Goal: Task Accomplishment & Management: Manage account settings

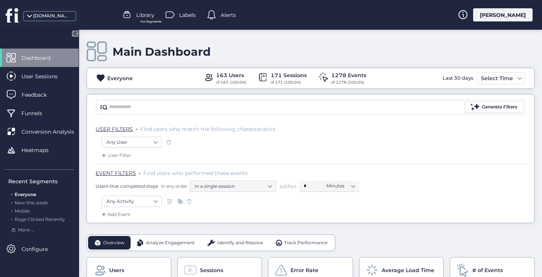
click at [28, 17] on span at bounding box center [30, 19] width 8 height 8
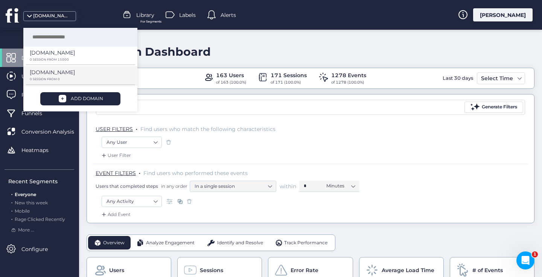
click at [52, 57] on p "[DOMAIN_NAME]" at bounding box center [52, 53] width 45 height 8
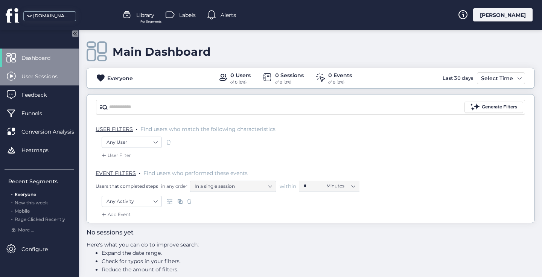
click at [59, 75] on span "User Sessions" at bounding box center [44, 76] width 47 height 8
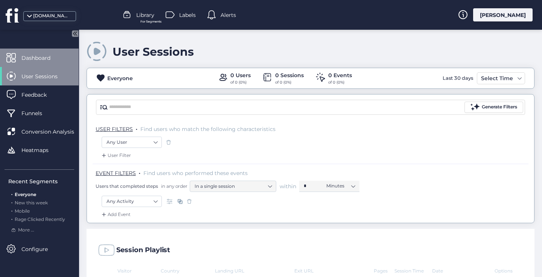
click at [52, 55] on span "Dashboard" at bounding box center [41, 58] width 40 height 8
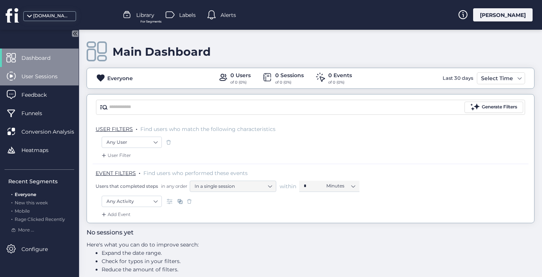
click at [51, 73] on span "User Sessions" at bounding box center [44, 76] width 47 height 8
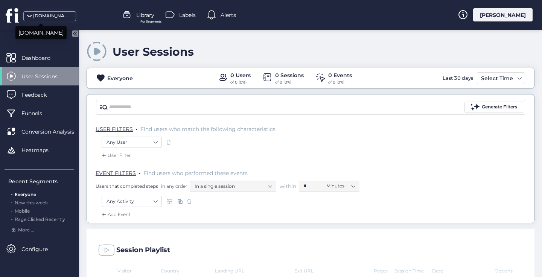
click at [40, 19] on div "[DOMAIN_NAME]" at bounding box center [52, 15] width 38 height 7
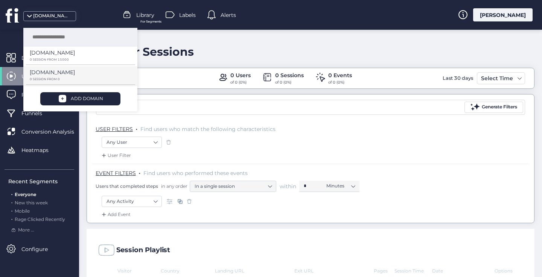
click at [71, 57] on p "[DOMAIN_NAME]" at bounding box center [52, 53] width 45 height 8
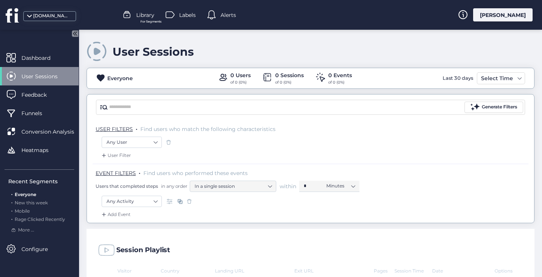
click at [136, 14] on span "Library" at bounding box center [145, 15] width 18 height 8
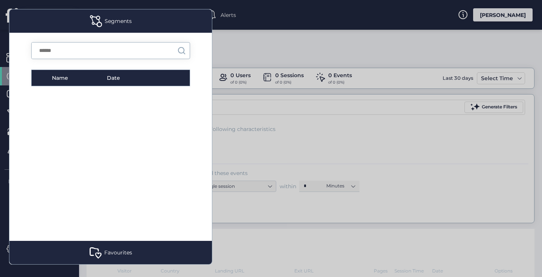
scroll to position [41, 0]
click at [38, 51] on div at bounding box center [271, 138] width 542 height 277
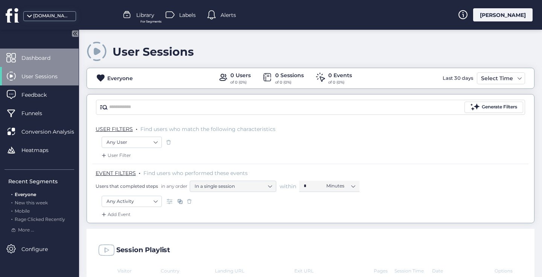
click at [38, 59] on span "Dashboard" at bounding box center [41, 58] width 40 height 8
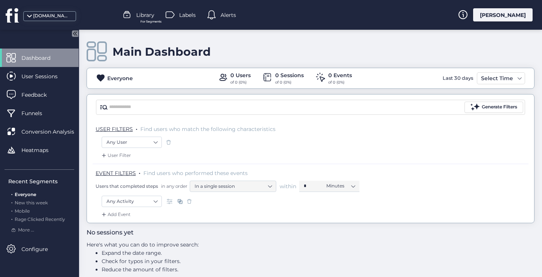
scroll to position [9, 0]
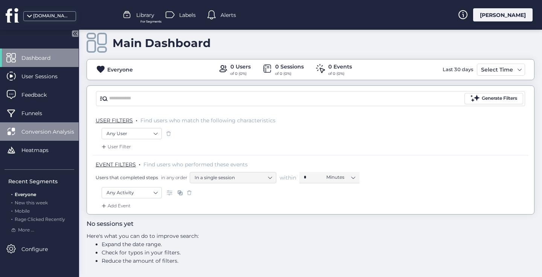
click at [58, 131] on span "Conversion Analysis" at bounding box center [53, 132] width 64 height 8
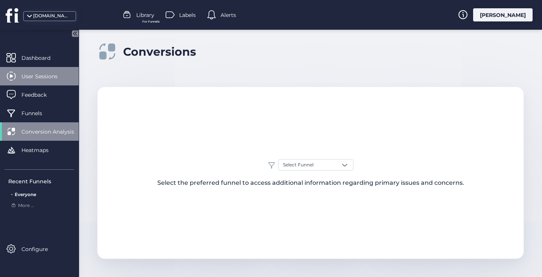
click at [23, 79] on span "User Sessions" at bounding box center [44, 76] width 47 height 8
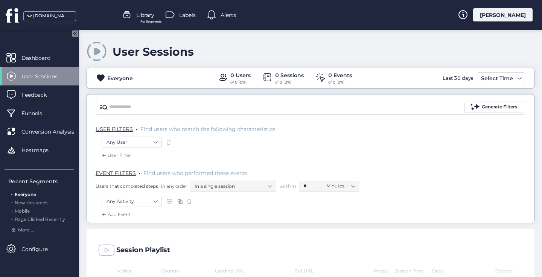
scroll to position [108, 0]
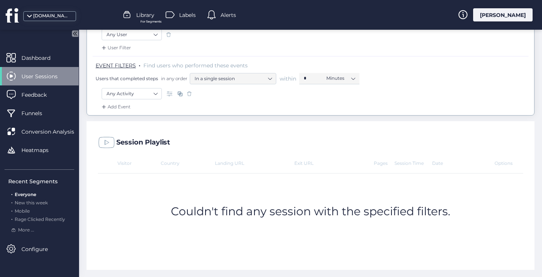
click at [169, 92] on span at bounding box center [171, 94] width 8 height 8
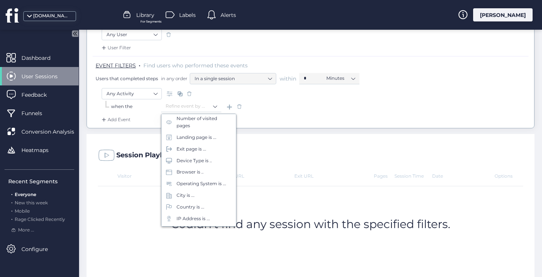
scroll to position [0, 0]
click at [204, 194] on div "Visited URL is ..." at bounding box center [194, 195] width 35 height 7
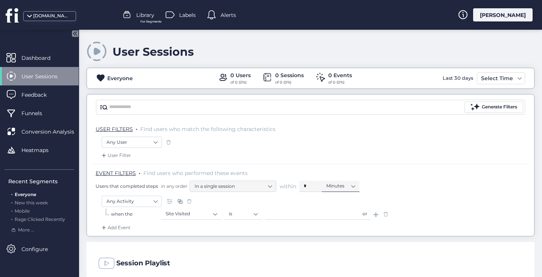
click at [354, 187] on nz-select-item "Minutes" at bounding box center [340, 185] width 29 height 11
click at [154, 141] on nz-select-item "Any User" at bounding box center [132, 142] width 50 height 11
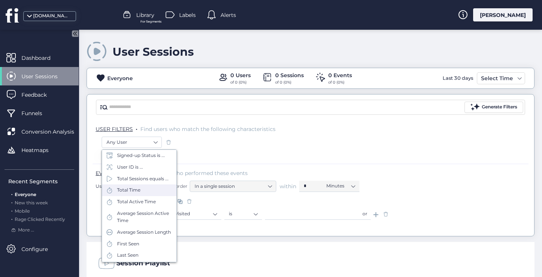
scroll to position [98, 0]
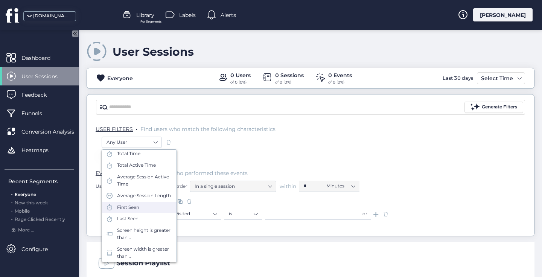
click at [152, 203] on div "First Seen" at bounding box center [139, 208] width 75 height 12
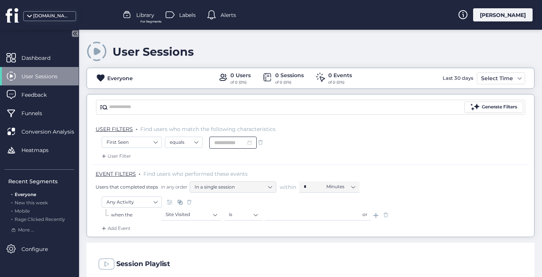
click at [246, 141] on input at bounding box center [230, 143] width 32 height 8
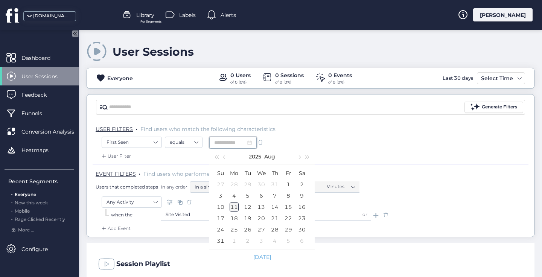
click at [234, 205] on div "11" at bounding box center [234, 207] width 9 height 9
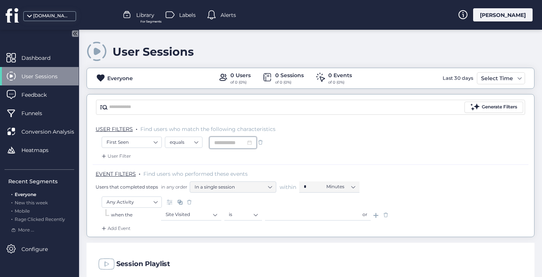
type input "**********"
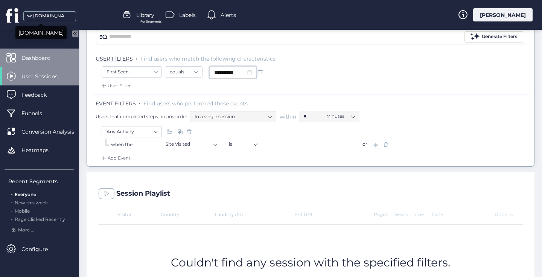
click at [50, 58] on span "Dashboard" at bounding box center [41, 58] width 40 height 8
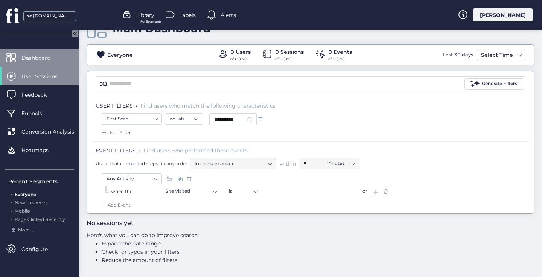
scroll to position [23, 0]
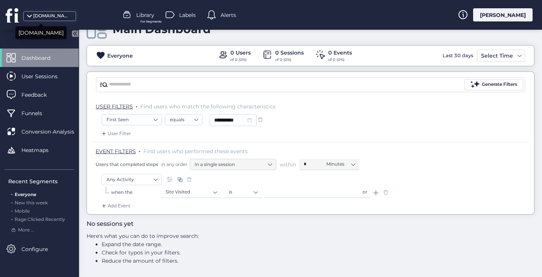
click at [61, 17] on div "[DOMAIN_NAME]" at bounding box center [52, 15] width 38 height 7
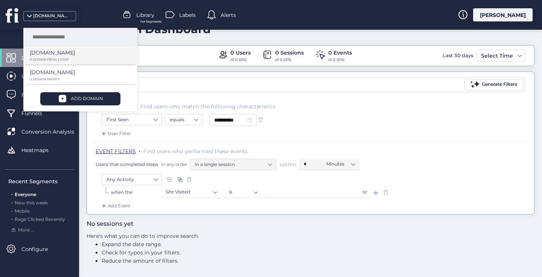
click at [59, 55] on p "[DOMAIN_NAME]" at bounding box center [52, 53] width 45 height 8
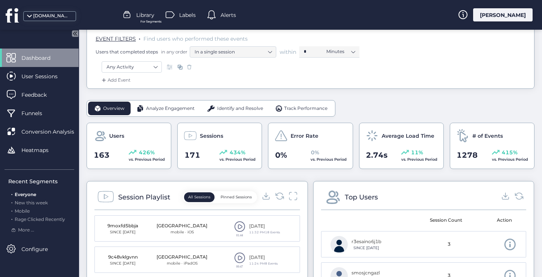
scroll to position [217, 0]
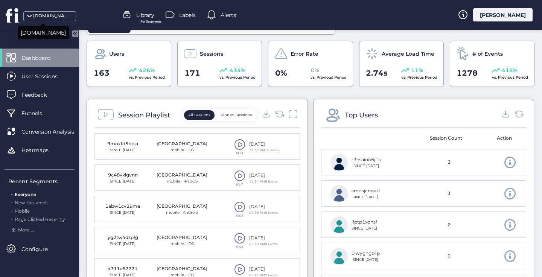
click at [63, 16] on div "[DOMAIN_NAME]" at bounding box center [52, 15] width 38 height 7
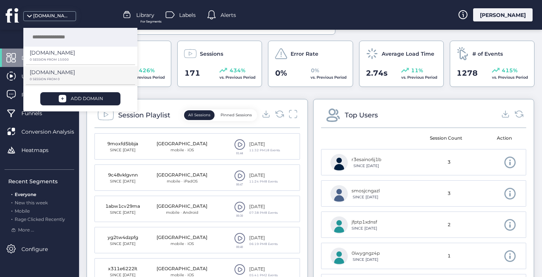
click at [72, 57] on p "[DOMAIN_NAME]" at bounding box center [52, 53] width 45 height 8
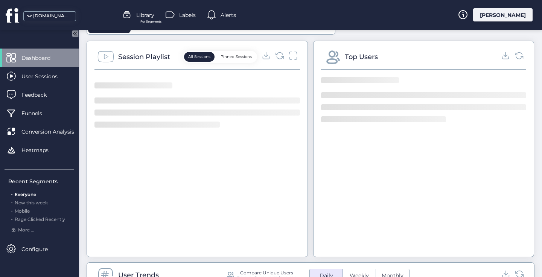
scroll to position [9, 0]
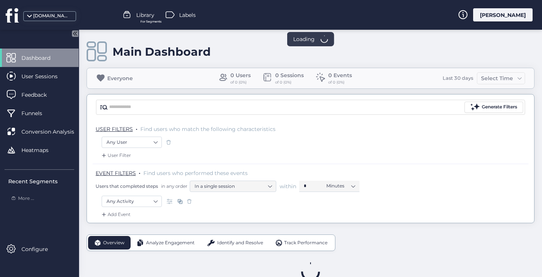
click at [101, 77] on fs-statistics-bar "Everyone 0 Users of 0 (0%) 0 Sessions of 0 (0%) 0 Events of 0 (0%) Last 30 days…" at bounding box center [311, 78] width 448 height 21
click at [111, 77] on fs-statistics-bar "Everyone 0 Users of 0 (0%) 0 Sessions of 0 (0%) 0 Events of 0 (0%) Last 30 days…" at bounding box center [311, 78] width 448 height 21
click at [104, 77] on fs-statistics-bar "Everyone 0 Users of 0 (0%) 0 Sessions of 0 (0%) 0 Events of 0 (0%) Last 30 days…" at bounding box center [311, 78] width 448 height 21
click at [100, 76] on fs-statistics-bar "Everyone 0 Users of 0 (0%) 0 Sessions of 0 (0%) 0 Events of 0 (0%) Last 30 days…" at bounding box center [311, 78] width 448 height 21
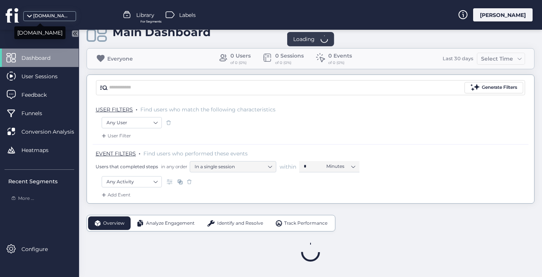
click at [51, 18] on div "[DOMAIN_NAME]" at bounding box center [52, 15] width 38 height 7
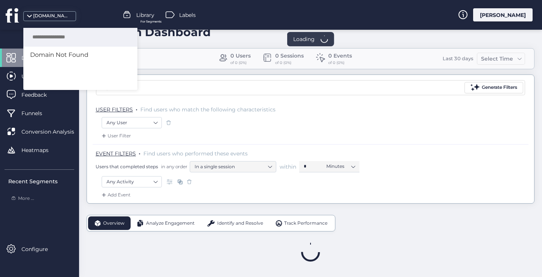
click at [41, 14] on div "[DOMAIN_NAME]" at bounding box center [52, 15] width 38 height 7
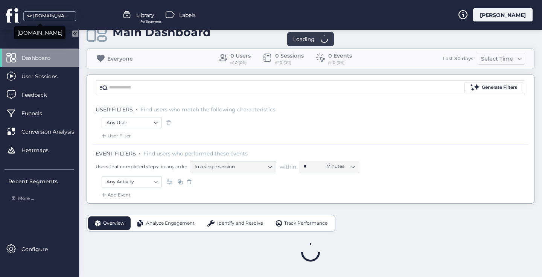
click at [33, 33] on div "[DOMAIN_NAME]" at bounding box center [39, 32] width 51 height 13
click at [34, 60] on span "Dashboard" at bounding box center [41, 58] width 40 height 8
click at [49, 15] on div "[DOMAIN_NAME]" at bounding box center [52, 15] width 38 height 7
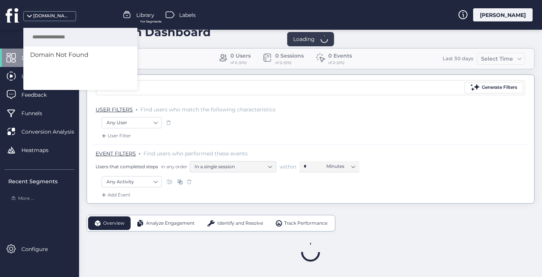
click at [92, 15] on div "meetchloeandnick.com Library For Segments Labels K. Ainsworth" at bounding box center [271, 15] width 542 height 30
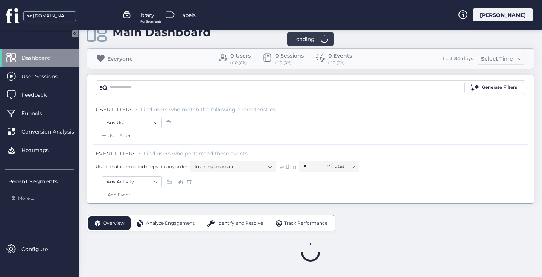
click at [12, 13] on icon at bounding box center [13, 15] width 14 height 15
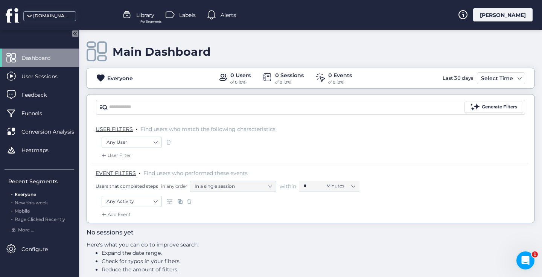
scroll to position [9, 0]
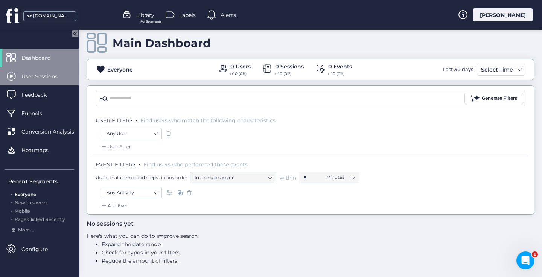
click at [46, 75] on span "User Sessions" at bounding box center [44, 76] width 47 height 8
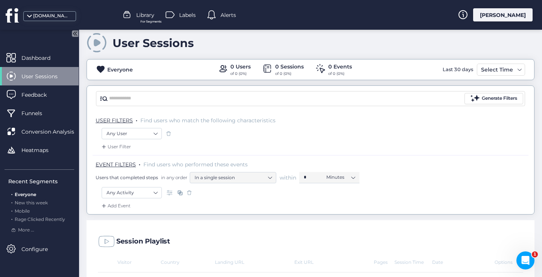
scroll to position [108, 0]
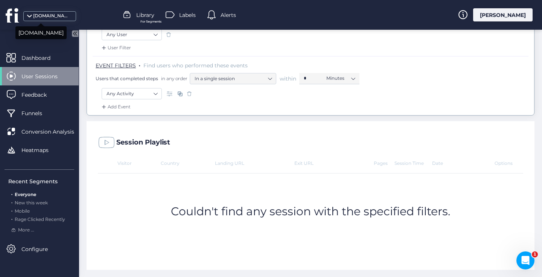
click at [64, 15] on div "[DOMAIN_NAME]" at bounding box center [52, 15] width 38 height 7
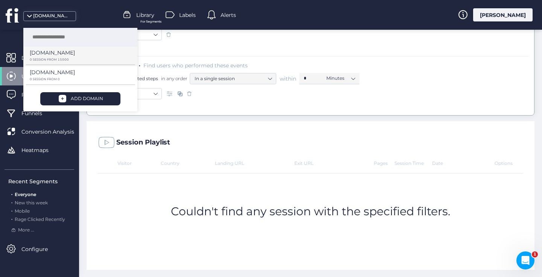
click at [58, 56] on p "[DOMAIN_NAME]" at bounding box center [52, 53] width 45 height 8
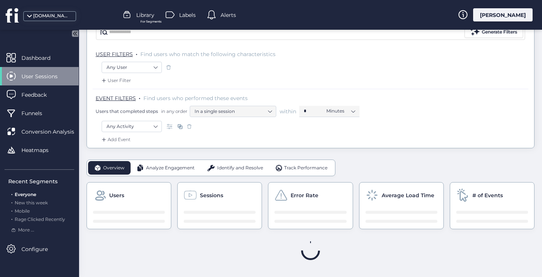
scroll to position [21, 0]
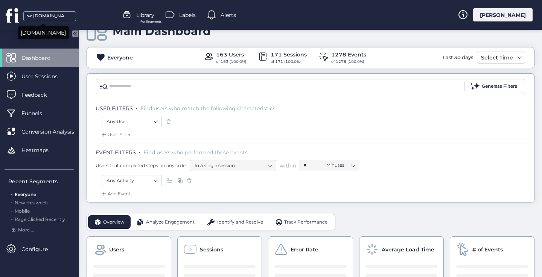
click at [50, 14] on div "[DOMAIN_NAME]" at bounding box center [52, 15] width 38 height 7
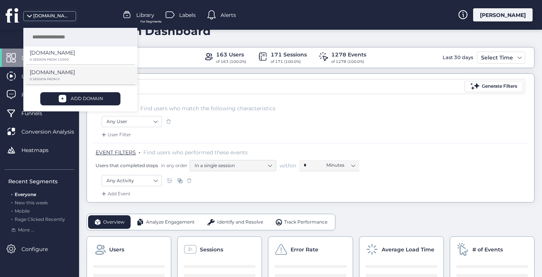
click at [56, 57] on p "[DOMAIN_NAME]" at bounding box center [52, 53] width 45 height 8
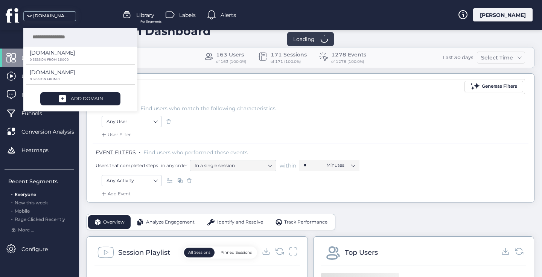
scroll to position [9, 0]
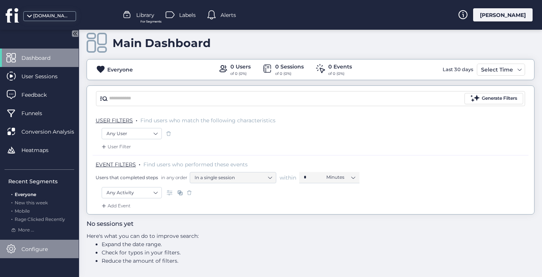
click at [27, 250] on span "Configure" at bounding box center [40, 249] width 38 height 8
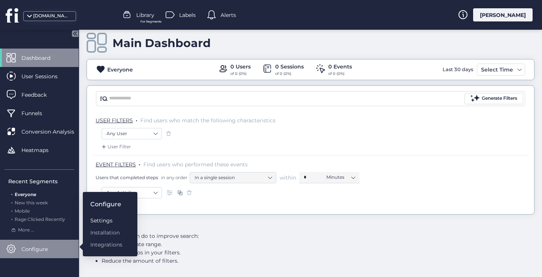
click at [99, 220] on div "Settings" at bounding box center [106, 221] width 32 height 8
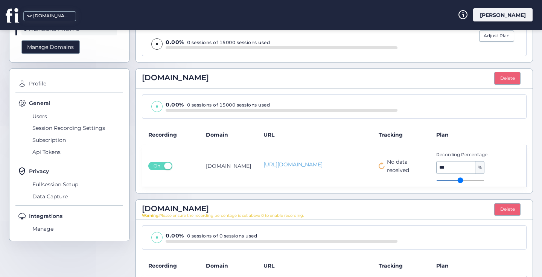
scroll to position [117, 0]
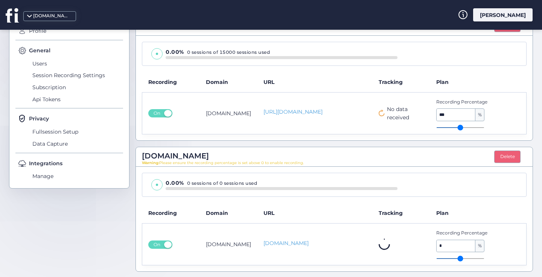
click at [464, 245] on input "*" at bounding box center [456, 246] width 39 height 12
type input "*"
click at [442, 258] on input "range" at bounding box center [460, 258] width 48 height 1
click at [403, 243] on span "Not installed" at bounding box center [405, 244] width 34 height 8
drag, startPoint x: 434, startPoint y: 258, endPoint x: 404, endPoint y: 246, distance: 32.6
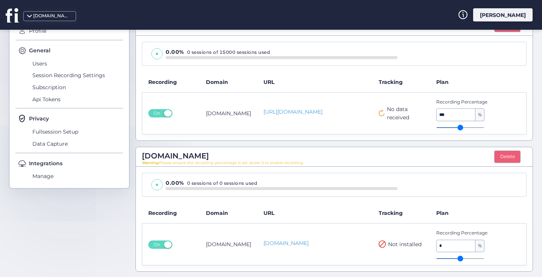
click at [443, 258] on input "range" at bounding box center [460, 258] width 48 height 1
click at [307, 243] on link "Www.meetchloeandnick.com" at bounding box center [315, 243] width 103 height 8
type input "*"
drag, startPoint x: 436, startPoint y: 259, endPoint x: 448, endPoint y: 257, distance: 12.6
click at [448, 258] on input "range" at bounding box center [460, 258] width 48 height 1
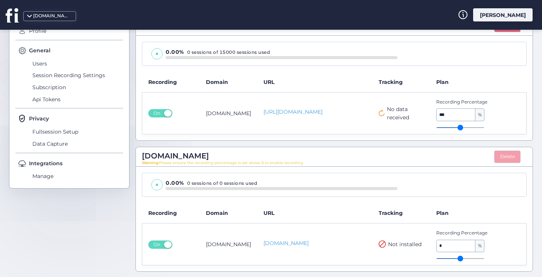
click at [506, 157] on button "Delete" at bounding box center [507, 157] width 26 height 13
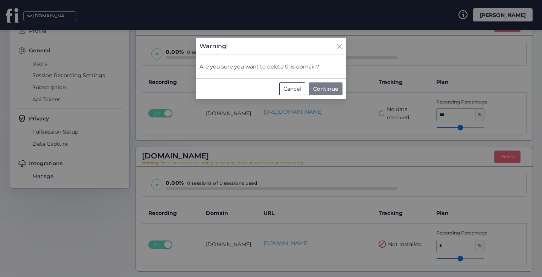
click at [329, 93] on span "Continue" at bounding box center [325, 89] width 25 height 8
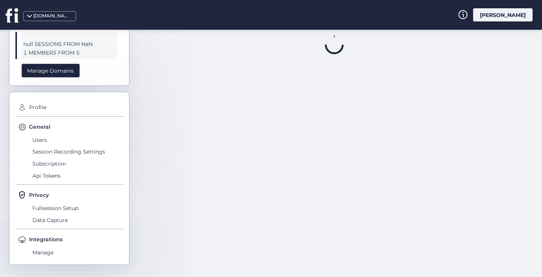
scroll to position [30, 0]
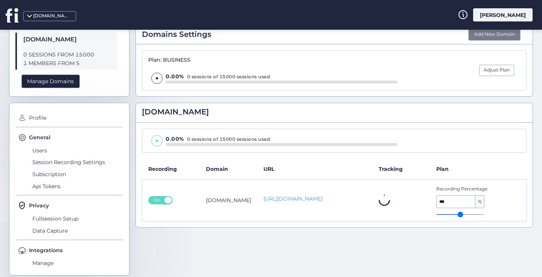
click at [472, 34] on button "Add New Domain" at bounding box center [494, 34] width 52 height 13
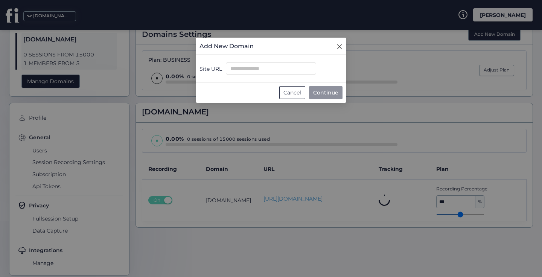
click at [340, 46] on icon "Close" at bounding box center [339, 46] width 5 height 5
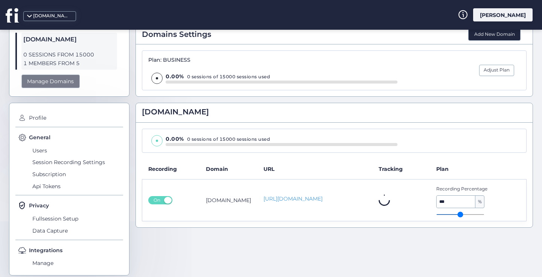
click at [67, 81] on div "Manage Domains" at bounding box center [50, 82] width 58 height 14
click at [486, 37] on button "Add New Domain" at bounding box center [494, 34] width 52 height 13
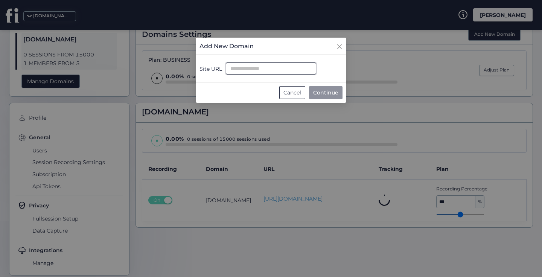
click at [250, 70] on input "Site URL" at bounding box center [271, 69] width 90 height 12
paste input "**********"
type input "**********"
click at [338, 93] on span "Continue" at bounding box center [325, 92] width 25 height 8
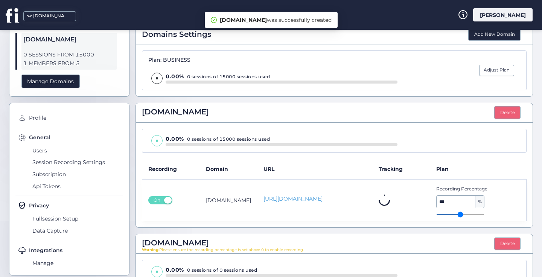
scroll to position [117, 0]
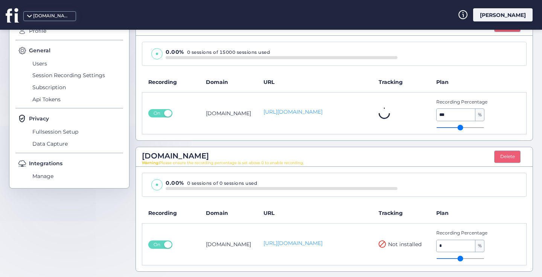
type input "*"
drag, startPoint x: 436, startPoint y: 258, endPoint x: 458, endPoint y: 257, distance: 21.9
click at [458, 258] on input "range" at bounding box center [460, 258] width 48 height 1
click at [404, 245] on span "Not installed" at bounding box center [405, 244] width 34 height 8
click at [326, 244] on link "[URL][DOMAIN_NAME]" at bounding box center [315, 243] width 103 height 8
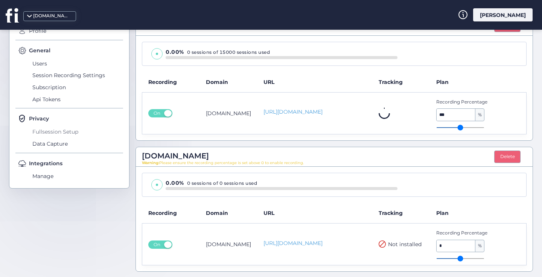
click at [64, 131] on span "Fullsession Setup" at bounding box center [76, 132] width 93 height 12
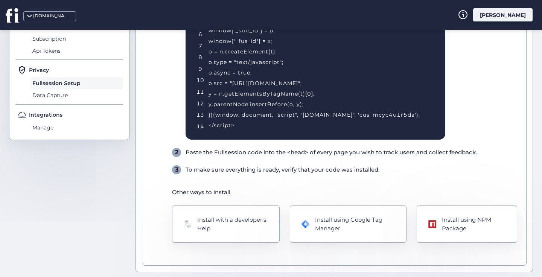
scroll to position [16, 0]
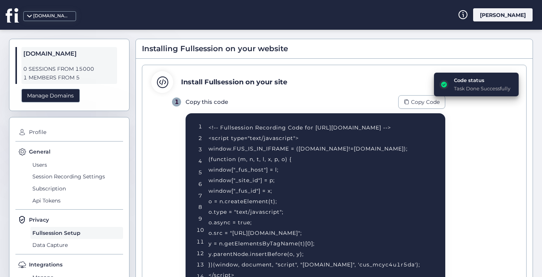
click at [405, 145] on div "<!-- Fullsession Recording Code for http://fullsession.io/ --> <script type="te…" at bounding box center [318, 201] width 218 height 158
click at [61, 15] on div "[DOMAIN_NAME]" at bounding box center [52, 15] width 38 height 7
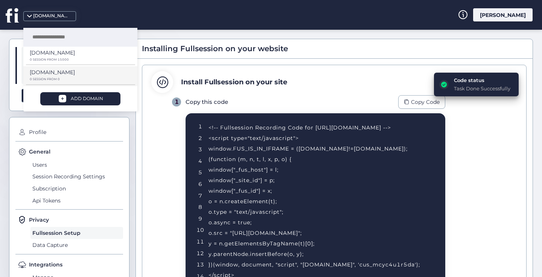
click at [52, 57] on p "[DOMAIN_NAME]" at bounding box center [52, 53] width 45 height 8
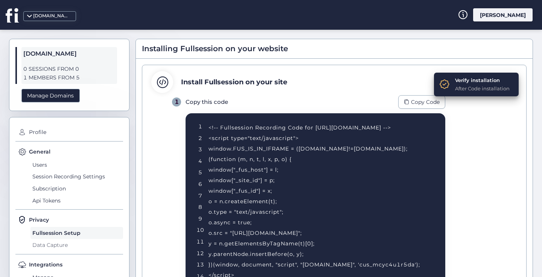
click at [54, 247] on span "Data Capture" at bounding box center [76, 245] width 93 height 12
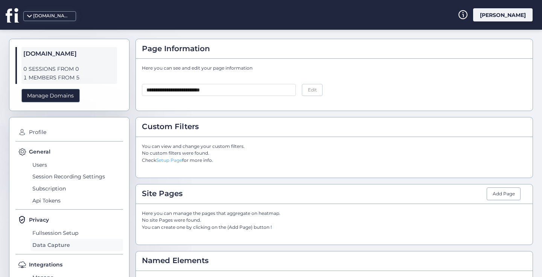
click at [57, 246] on span "Data Capture" at bounding box center [76, 245] width 93 height 12
click at [63, 232] on span "Fullsession Setup" at bounding box center [76, 233] width 93 height 12
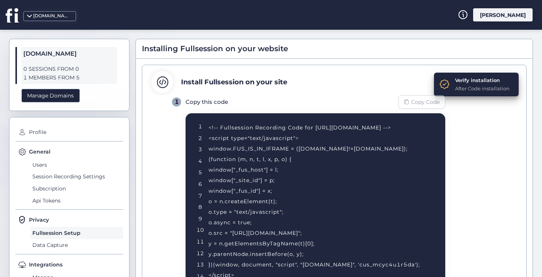
click at [415, 104] on span "Copy Code" at bounding box center [425, 102] width 29 height 8
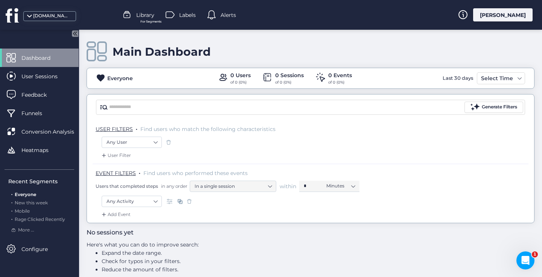
scroll to position [9, 0]
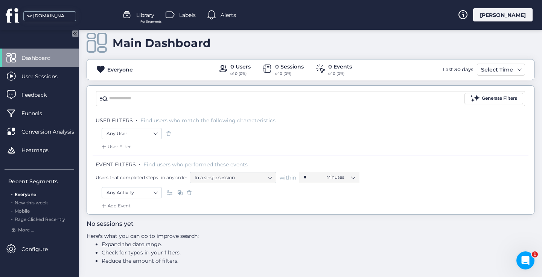
click at [170, 133] on span at bounding box center [169, 134] width 8 height 8
click at [188, 191] on span at bounding box center [190, 193] width 8 height 8
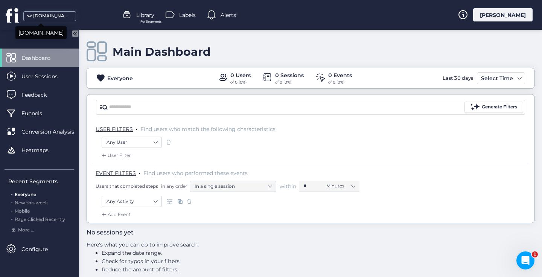
click at [67, 14] on div "[DOMAIN_NAME]" at bounding box center [52, 15] width 38 height 7
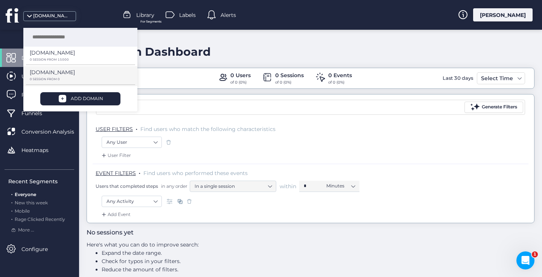
click at [54, 57] on p "[DOMAIN_NAME]" at bounding box center [52, 53] width 45 height 8
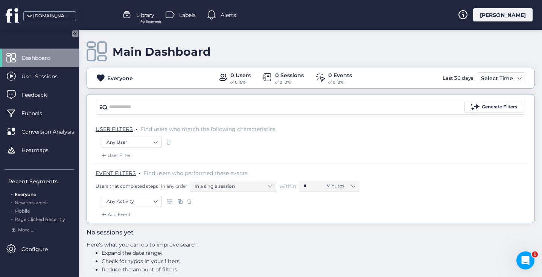
click at [54, 58] on span "Dashboard" at bounding box center [41, 58] width 40 height 8
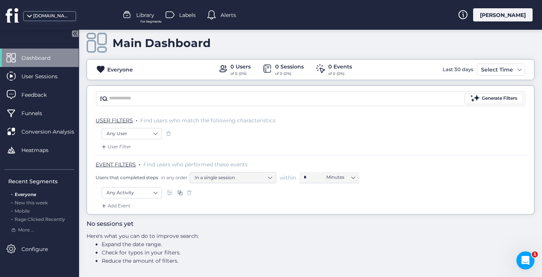
click at [46, 14] on div "[DOMAIN_NAME]" at bounding box center [52, 15] width 38 height 7
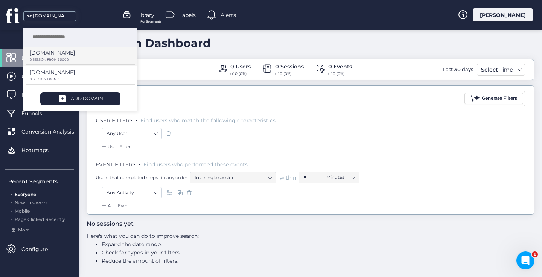
click at [46, 51] on p "[DOMAIN_NAME]" at bounding box center [52, 53] width 45 height 8
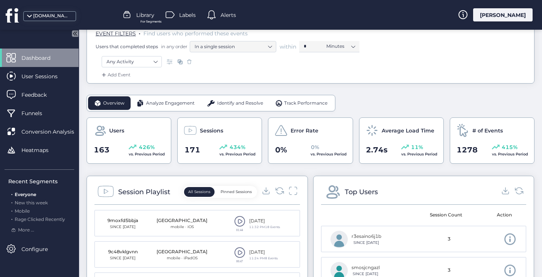
scroll to position [206, 0]
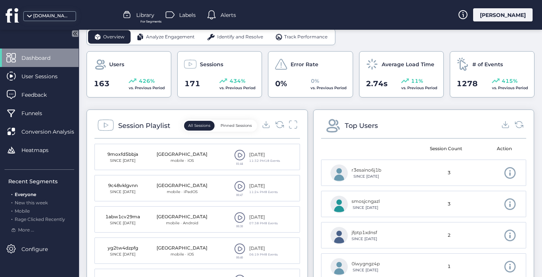
click at [152, 87] on span "vs. Previous Period" at bounding box center [147, 87] width 36 height 5
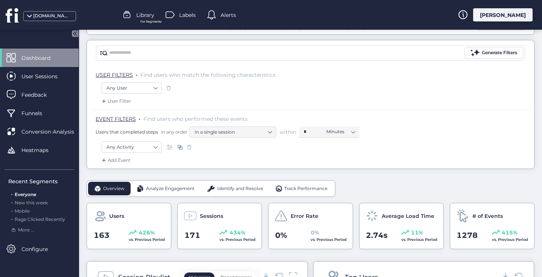
click at [172, 188] on span "Analyze Engagement" at bounding box center [170, 188] width 49 height 7
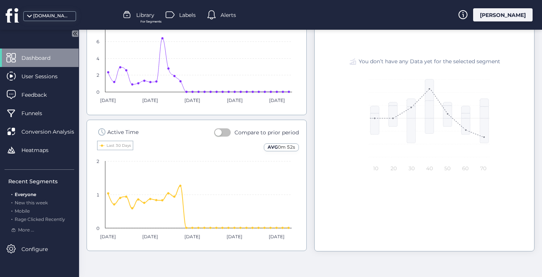
scroll to position [4, 0]
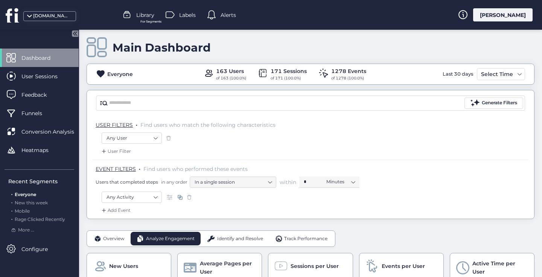
click at [114, 239] on span "Overview" at bounding box center [113, 238] width 21 height 7
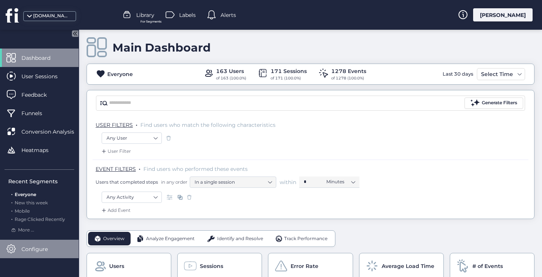
click at [54, 254] on div "Configure" at bounding box center [39, 249] width 79 height 18
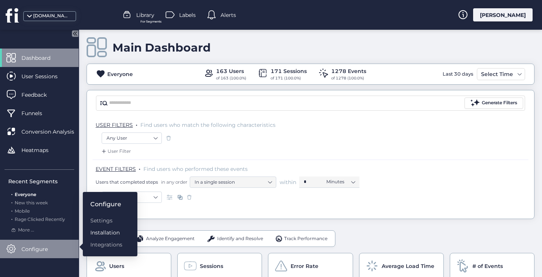
click at [101, 232] on div "Installation" at bounding box center [106, 233] width 32 height 8
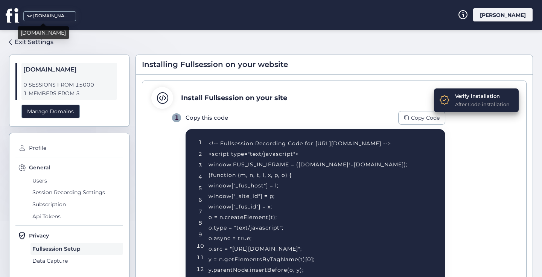
click at [43, 15] on div "[DOMAIN_NAME]" at bounding box center [52, 15] width 38 height 7
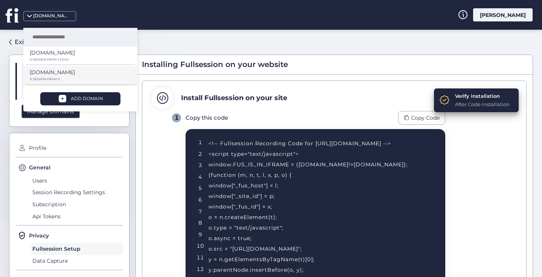
click at [48, 57] on p "[DOMAIN_NAME]" at bounding box center [52, 53] width 45 height 8
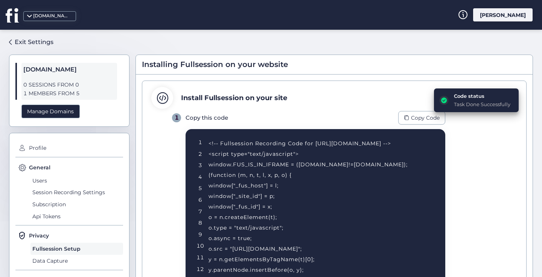
click at [459, 103] on div "Task Done Successfully" at bounding box center [482, 105] width 56 height 8
click at [416, 119] on span "Copy Code" at bounding box center [425, 118] width 29 height 8
click at [46, 192] on span "Session Recording Settings" at bounding box center [76, 193] width 93 height 12
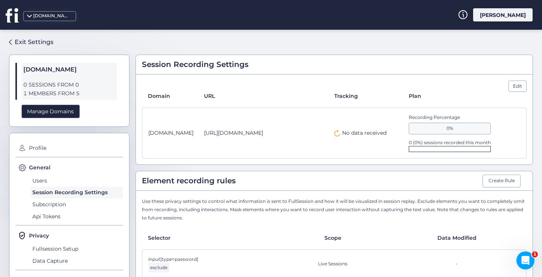
click at [451, 126] on div "0%" at bounding box center [450, 128] width 82 height 11
click at [518, 88] on div "Edit" at bounding box center [518, 86] width 18 height 11
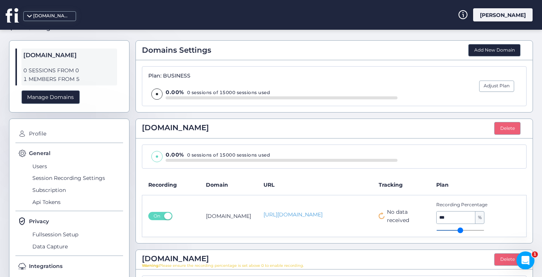
scroll to position [117, 0]
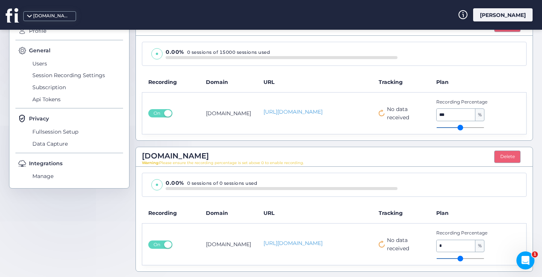
drag, startPoint x: 436, startPoint y: 258, endPoint x: 449, endPoint y: 256, distance: 13.4
click at [449, 245] on input "*" at bounding box center [456, 246] width 39 height 12
click at [67, 131] on span "Fullsession Setup" at bounding box center [76, 132] width 93 height 12
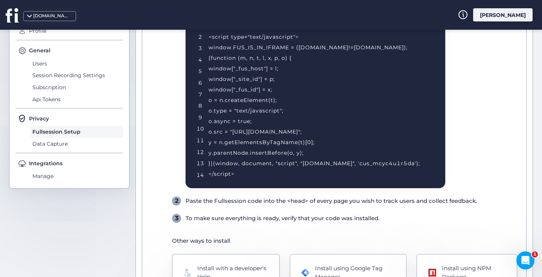
scroll to position [166, 0]
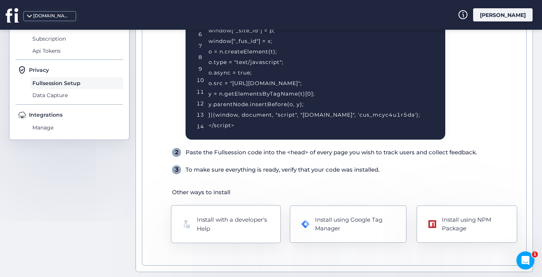
click at [226, 222] on div "Install with a developer's Help" at bounding box center [233, 224] width 72 height 18
